Goal: Navigation & Orientation: Find specific page/section

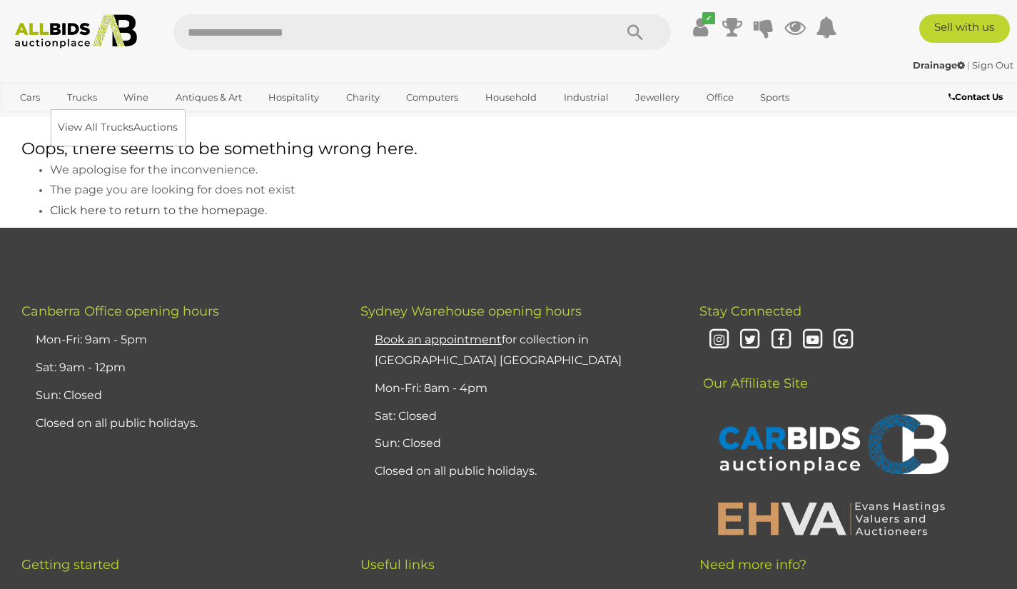
click at [91, 91] on link "Trucks" at bounding box center [82, 98] width 49 height 24
click at [90, 101] on link "Trucks" at bounding box center [82, 98] width 49 height 24
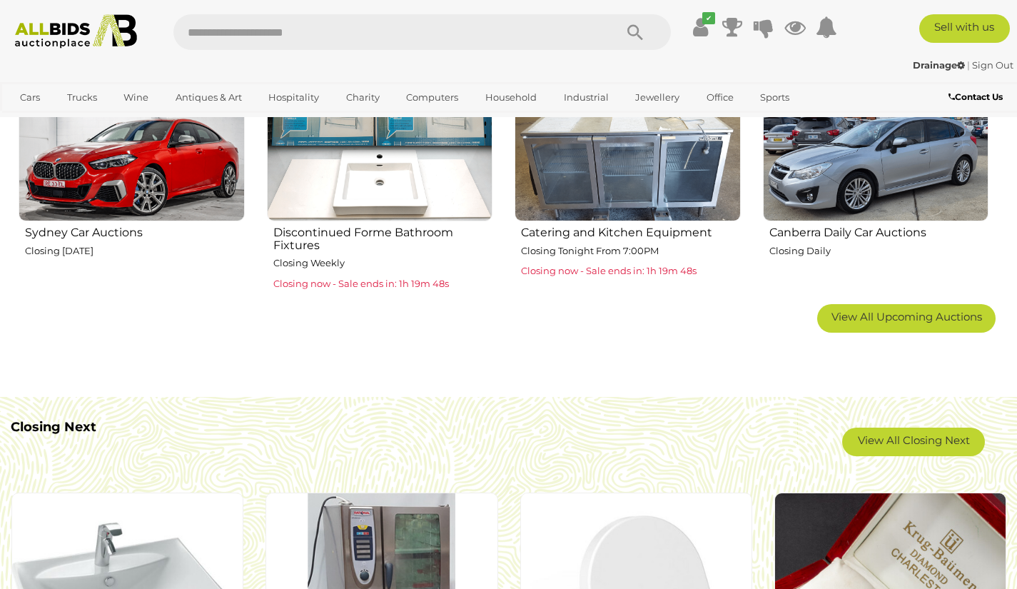
scroll to position [953, 0]
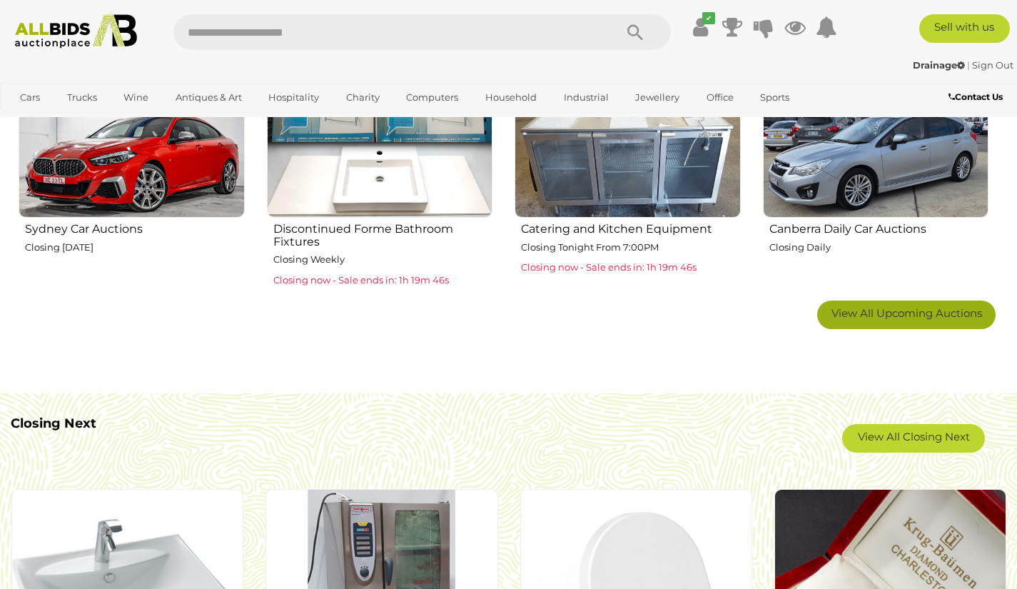
click at [862, 318] on span "View All Upcoming Auctions" at bounding box center [906, 313] width 151 height 14
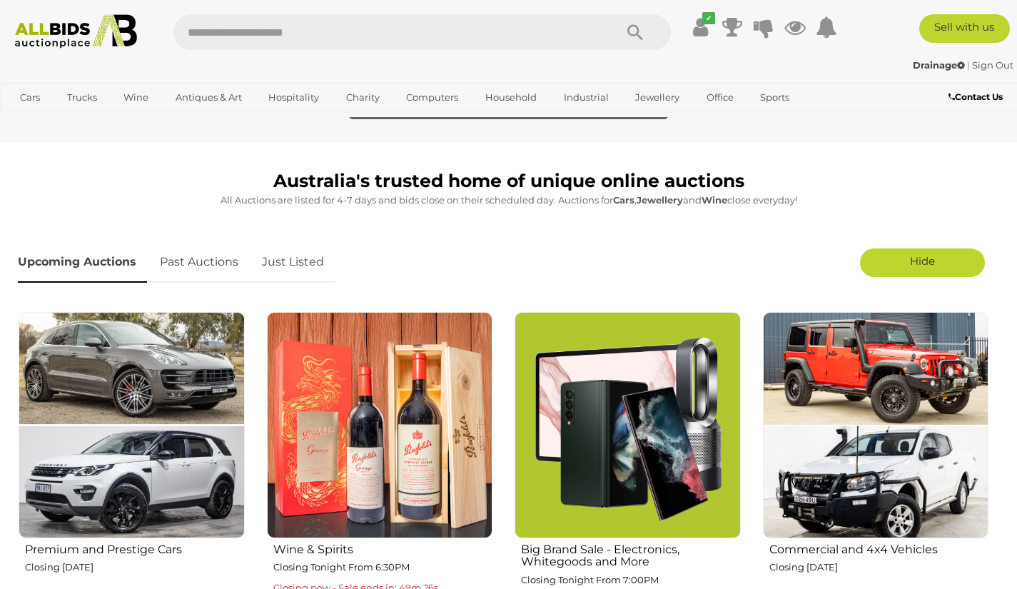
scroll to position [292, 0]
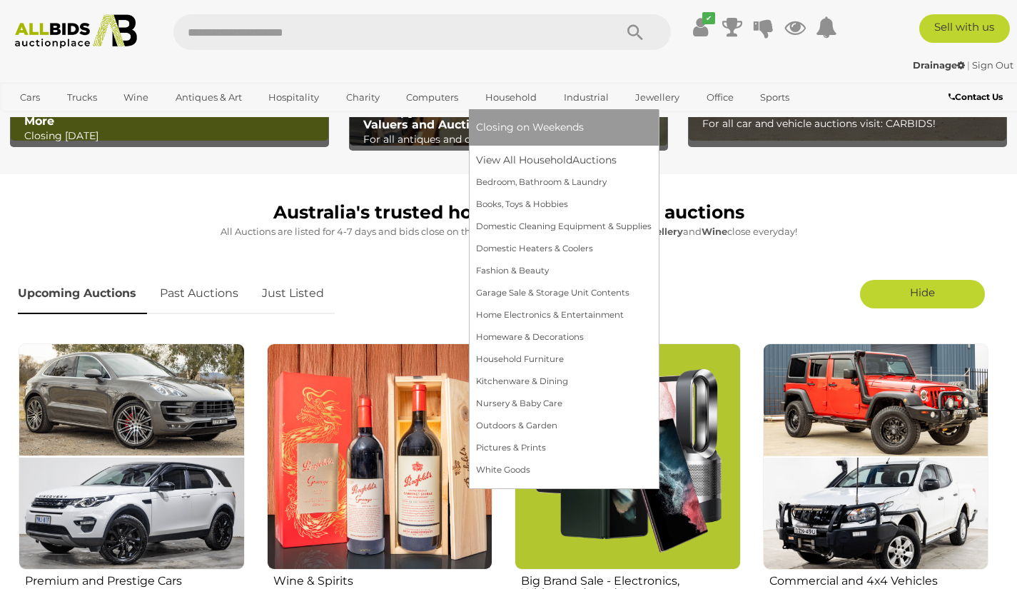
click at [530, 93] on link "Household" at bounding box center [511, 98] width 70 height 24
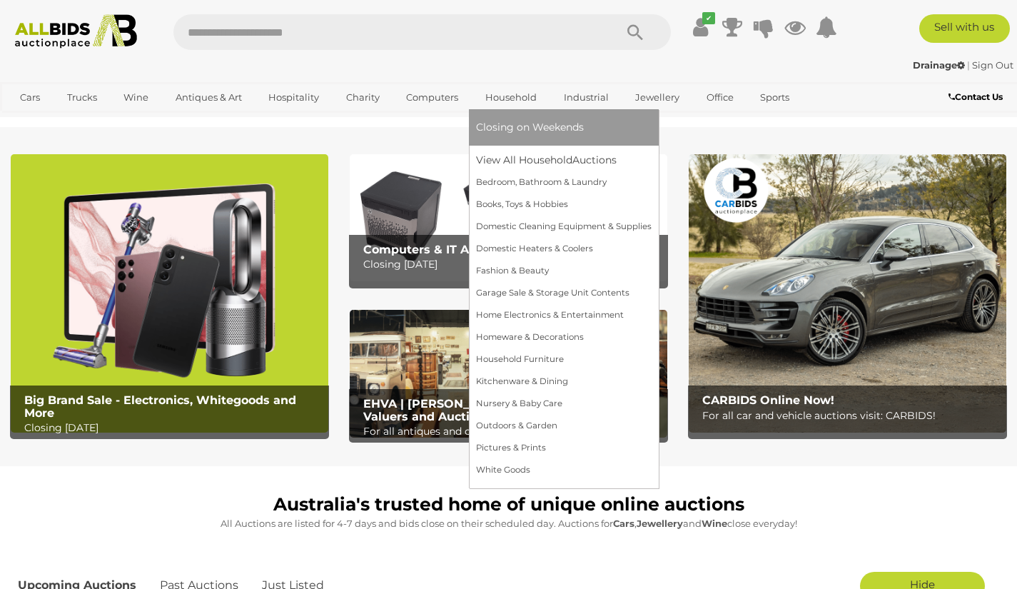
click at [530, 93] on link "Household" at bounding box center [511, 98] width 70 height 24
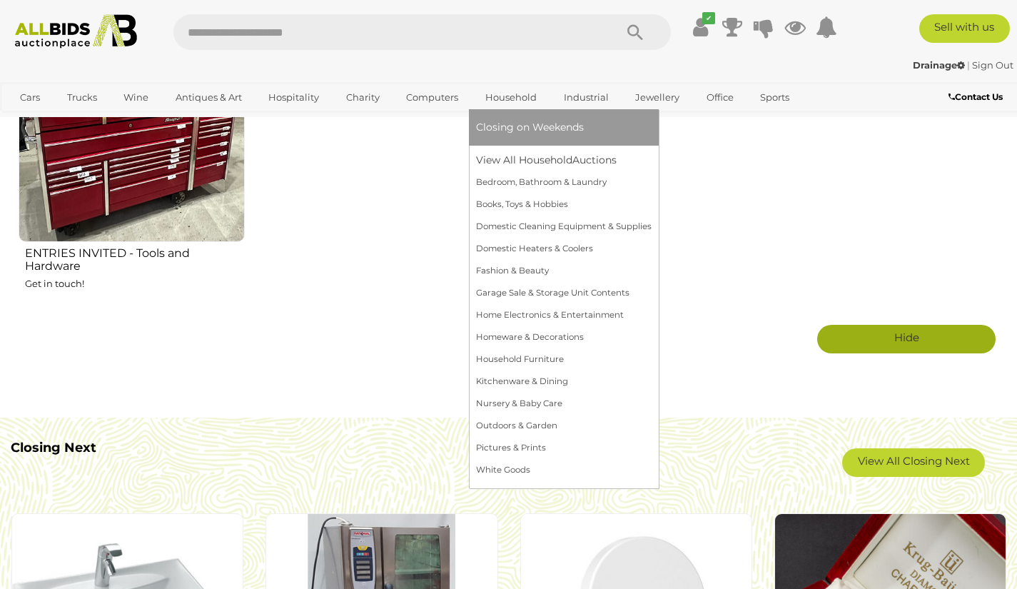
scroll to position [2735, 0]
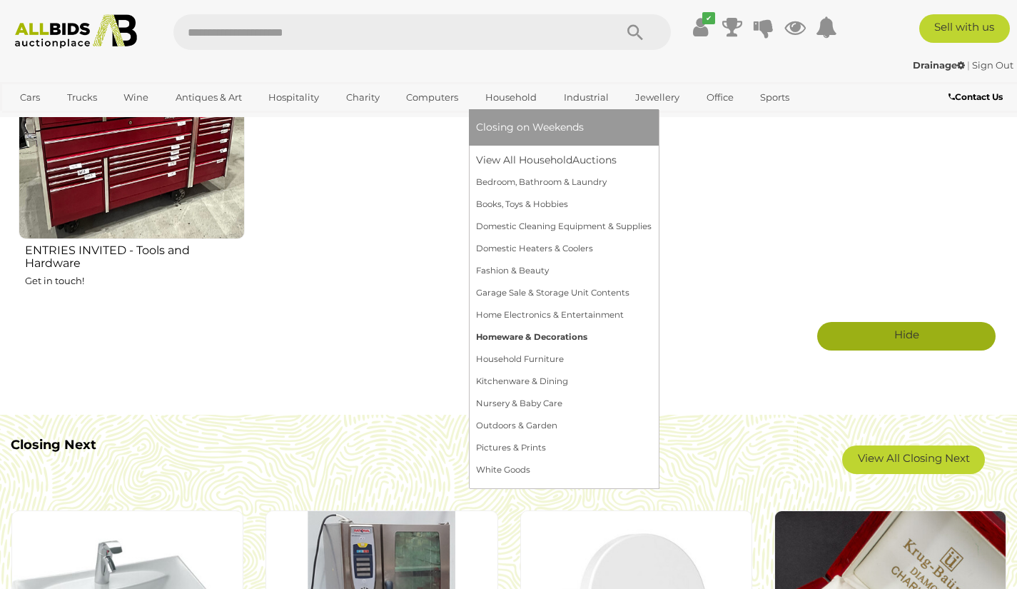
click at [525, 341] on link "Homeware & Decorations" at bounding box center [564, 337] width 176 height 22
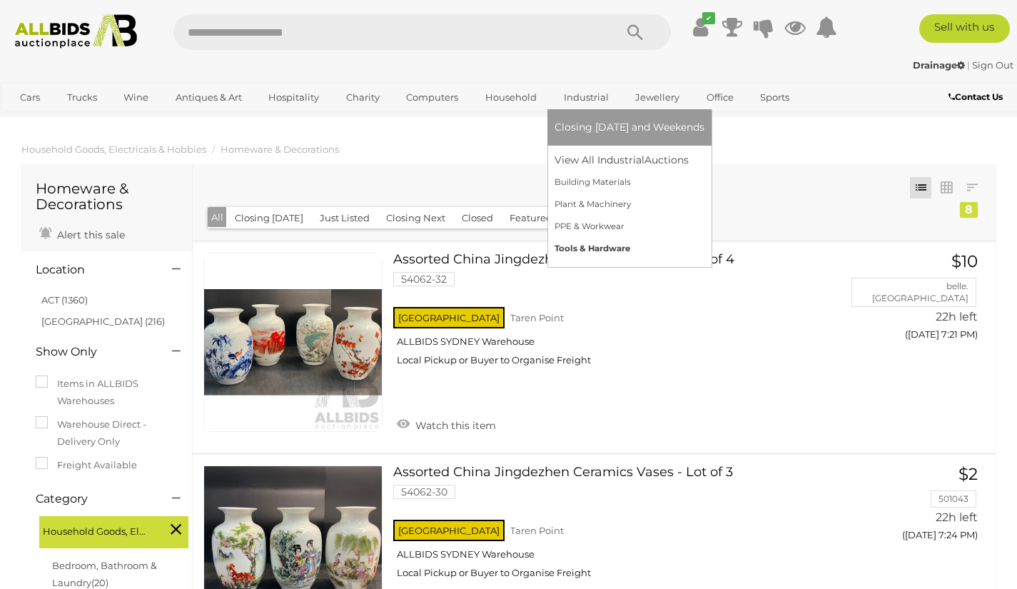
click at [597, 242] on link "Tools & Hardware" at bounding box center [629, 249] width 150 height 22
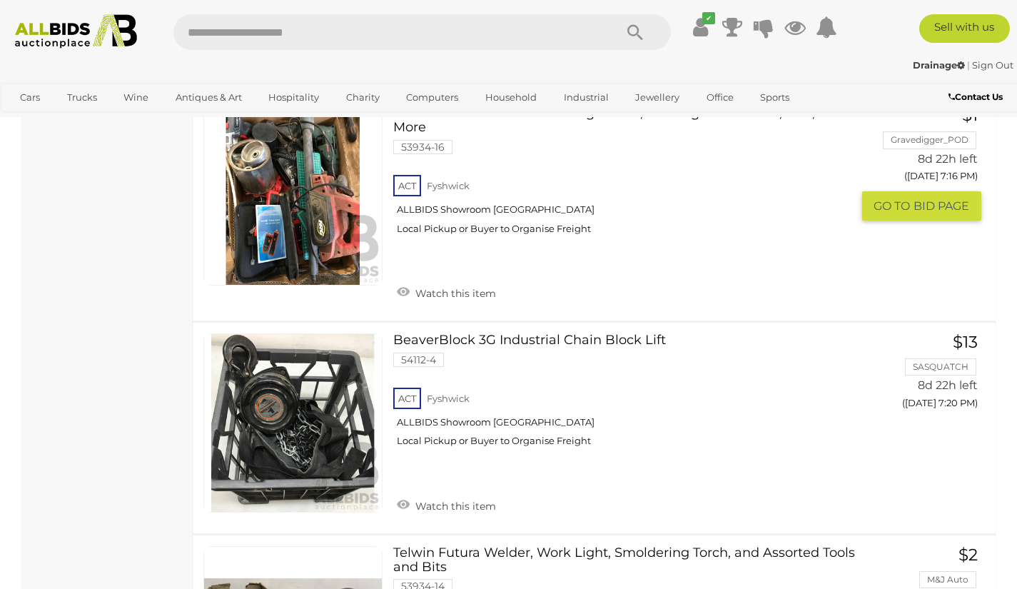
scroll to position [9096, 0]
